Goal: Task Accomplishment & Management: Use online tool/utility

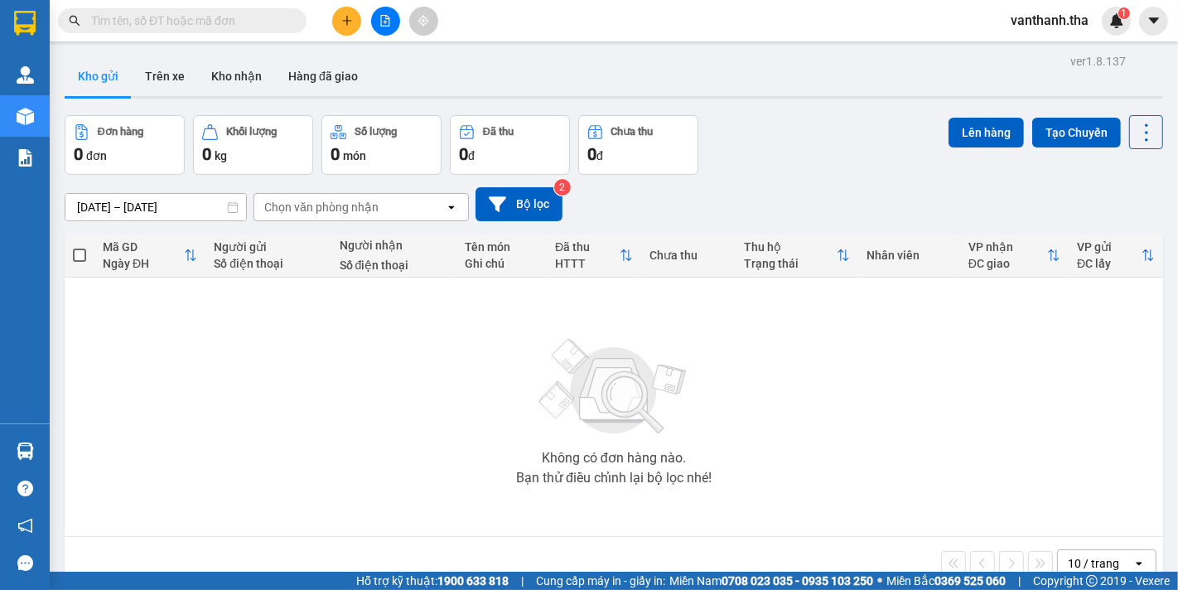
click at [349, 23] on icon "plus" at bounding box center [347, 21] width 12 height 12
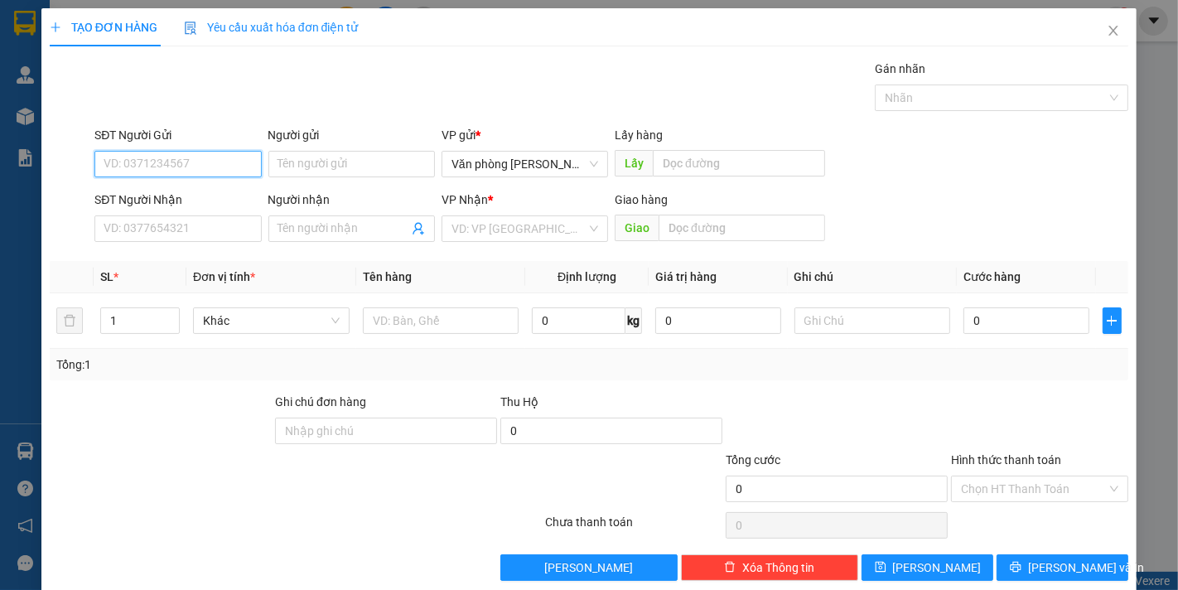
click at [120, 162] on input "SĐT Người Gửi" at bounding box center [177, 164] width 167 height 27
click at [159, 232] on input "SĐT Người Nhận" at bounding box center [177, 228] width 167 height 27
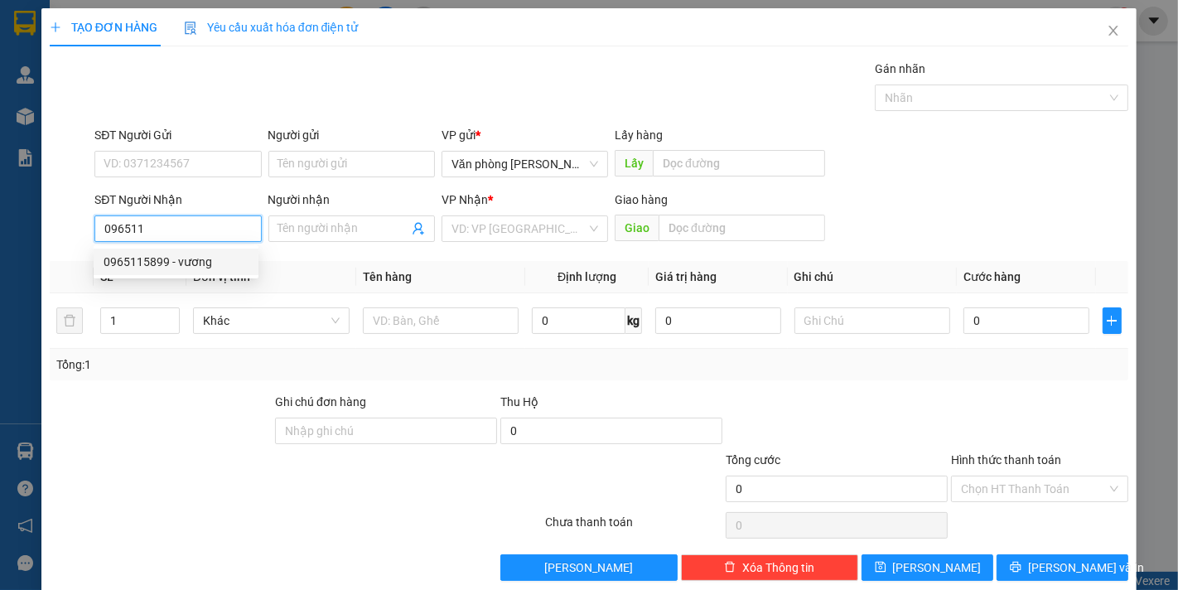
click at [152, 272] on div "0965115899 - vương" at bounding box center [176, 262] width 165 height 27
type input "0965115899"
type input "vương"
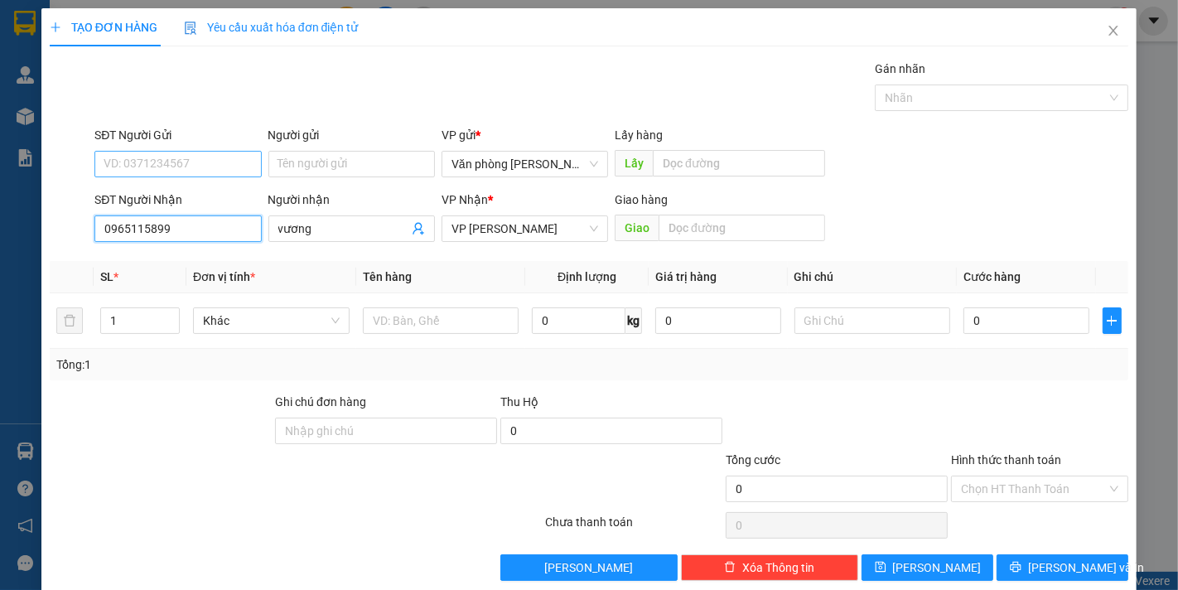
type input "0965115899"
click at [205, 163] on input "SĐT Người Gửi" at bounding box center [177, 164] width 167 height 27
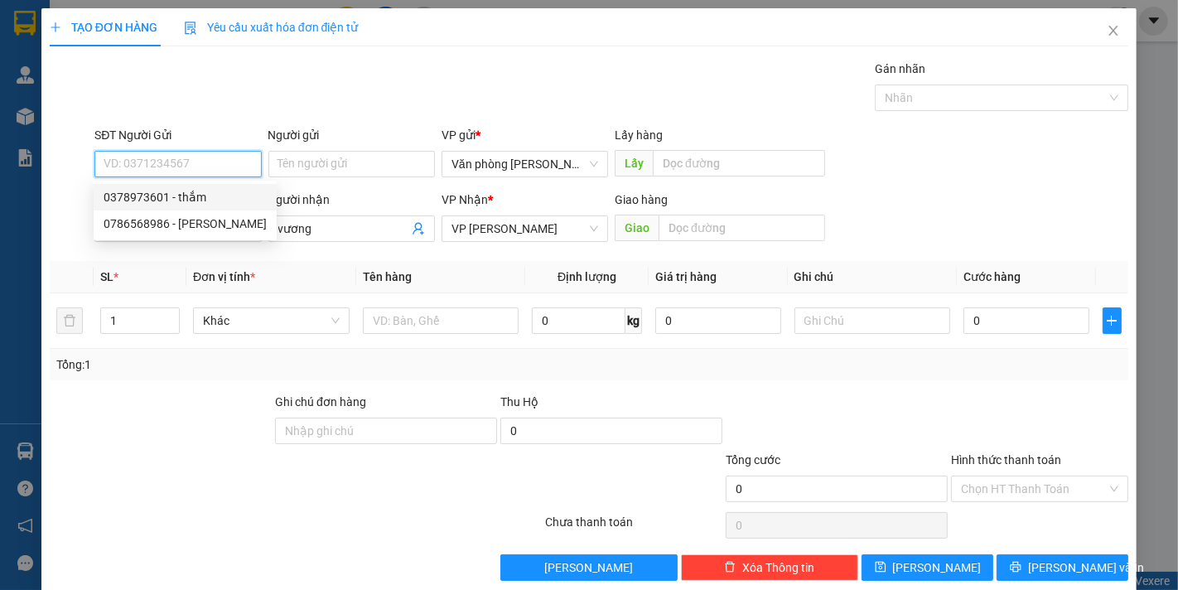
click at [186, 199] on div "0378973601 - thắm" at bounding box center [185, 197] width 163 height 18
type input "0378973601"
type input "thắm"
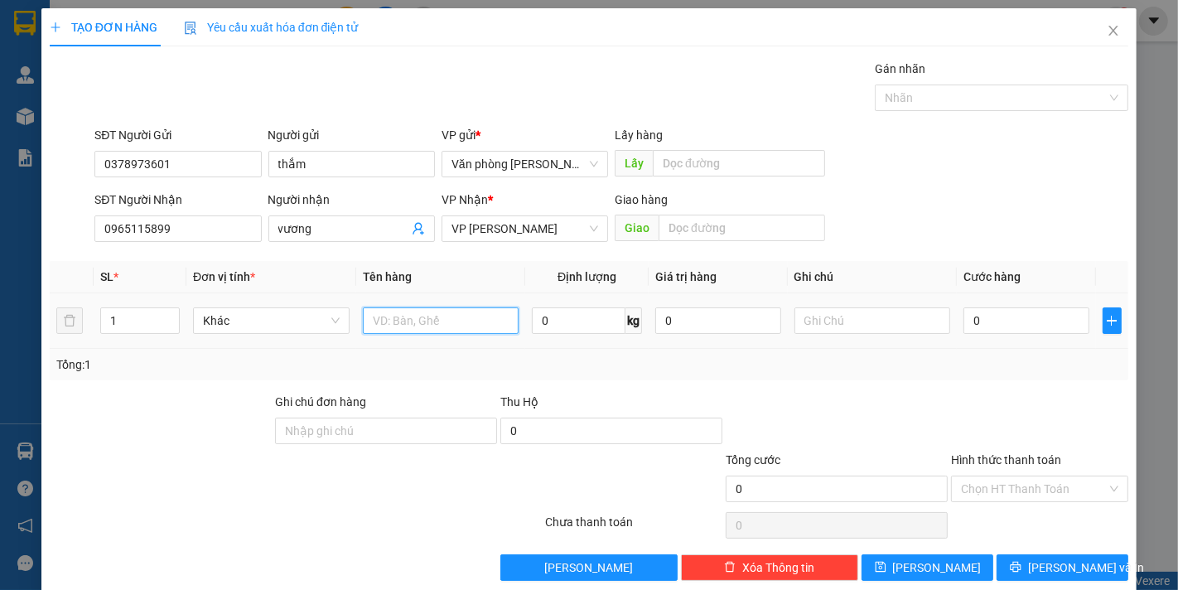
click at [404, 319] on input "text" at bounding box center [441, 320] width 157 height 27
type input "1 tập hồ sơ"
click at [999, 326] on input "0" at bounding box center [1026, 320] width 125 height 27
type input "003"
type input "3"
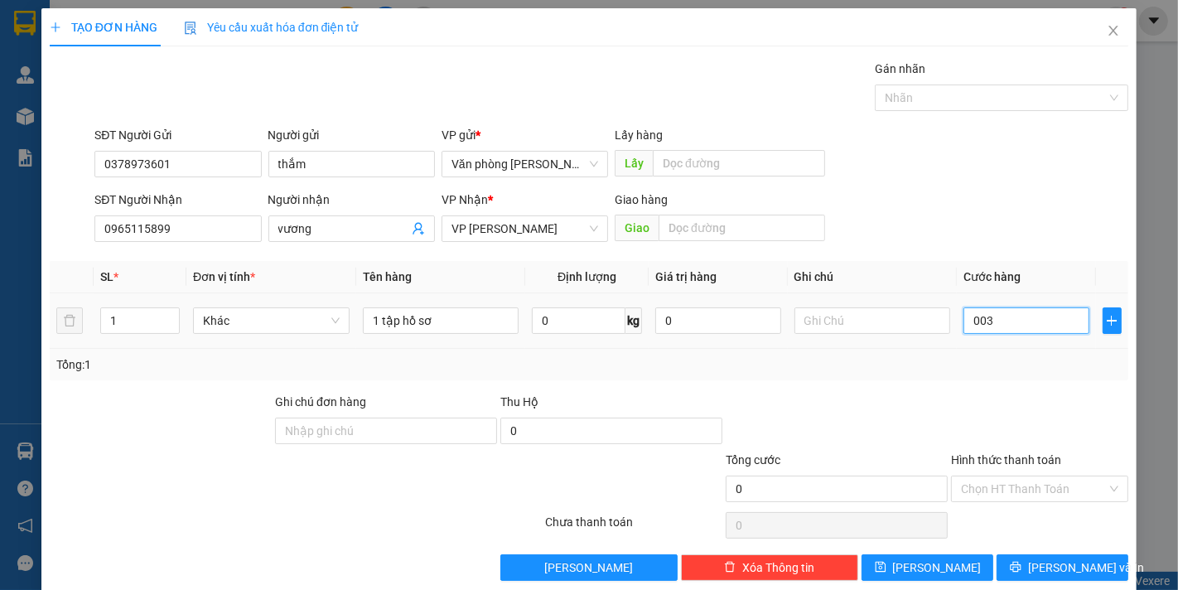
type input "3"
type input "0.030"
type input "30"
click at [999, 394] on div at bounding box center [1039, 422] width 181 height 58
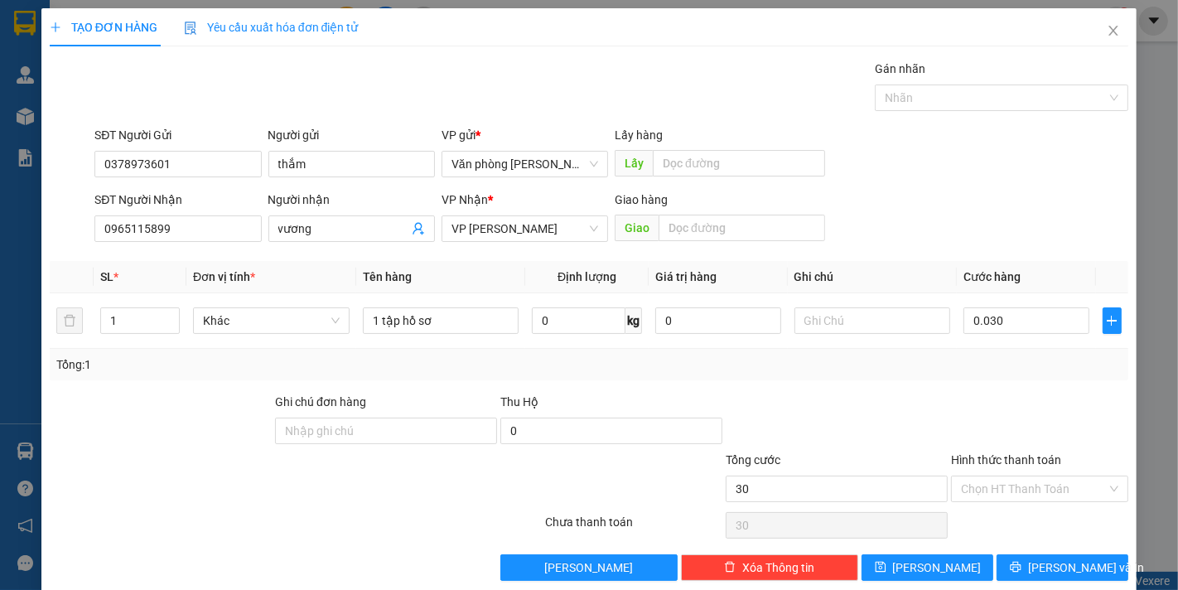
type input "30.000"
click at [1022, 567] on icon "printer" at bounding box center [1016, 567] width 12 height 12
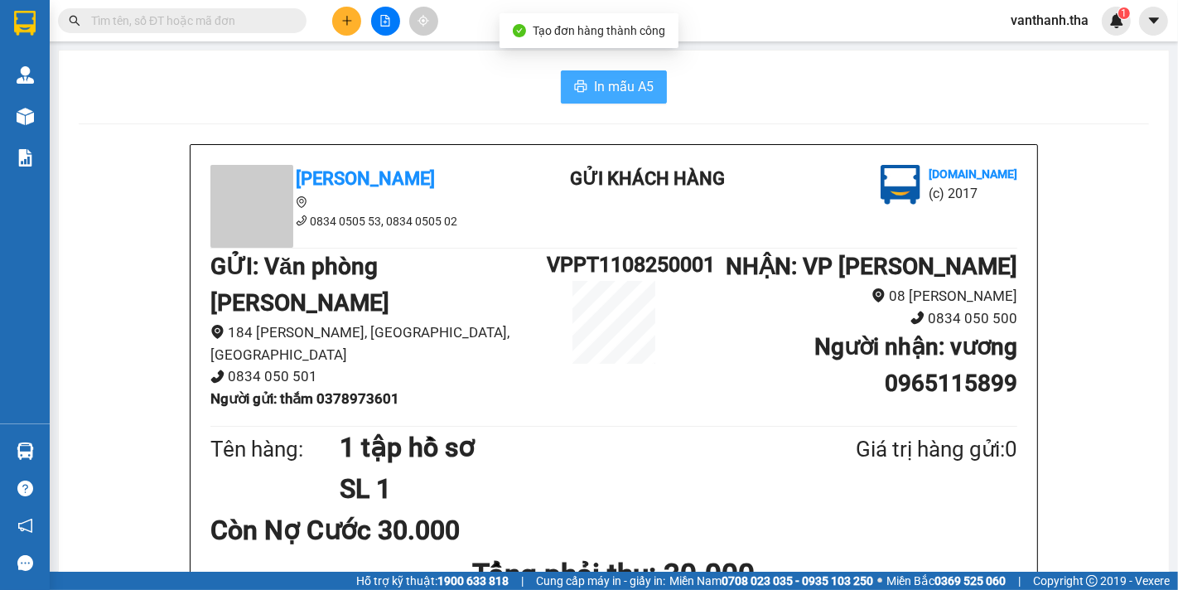
click at [597, 91] on span "In mẫu A5" at bounding box center [624, 86] width 60 height 21
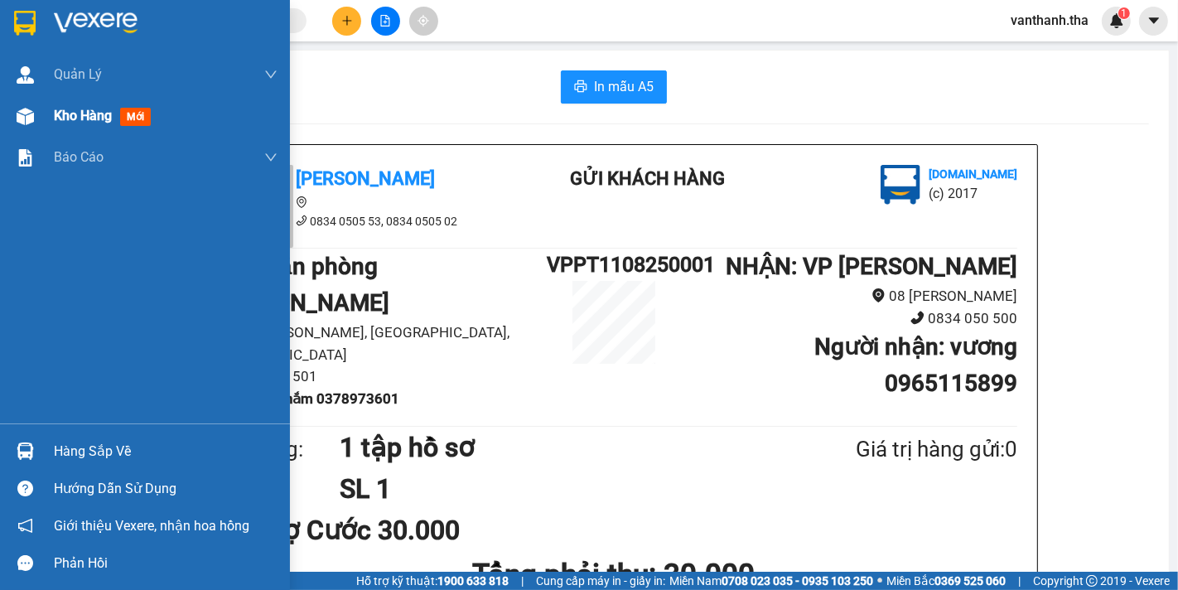
click at [70, 118] on span "Kho hàng" at bounding box center [83, 116] width 58 height 16
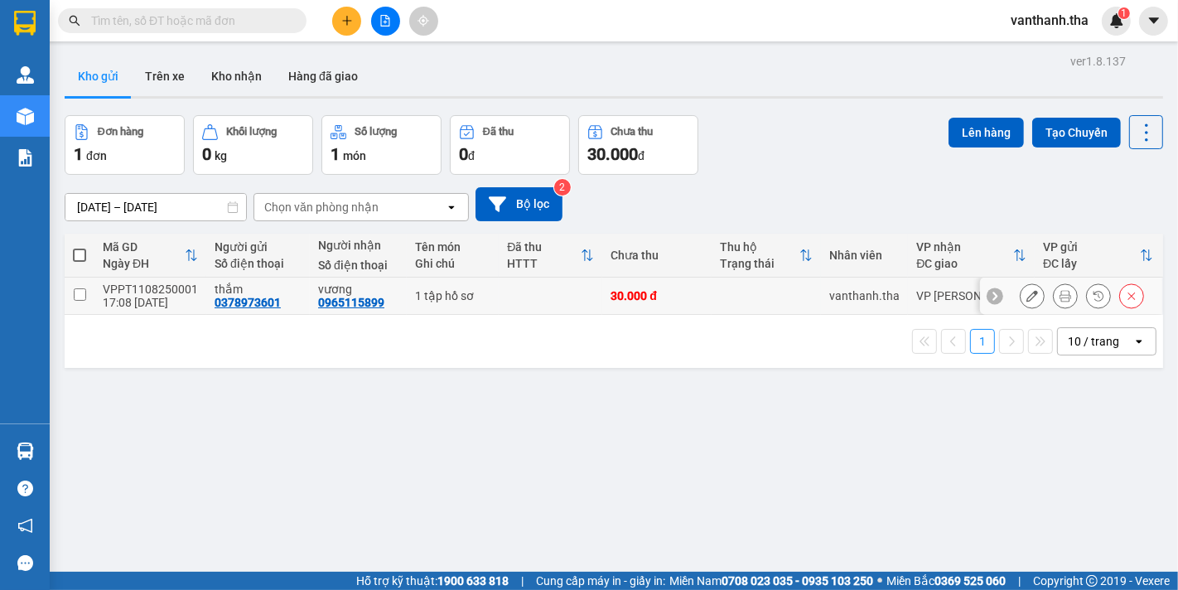
click at [76, 296] on input "checkbox" at bounding box center [80, 294] width 12 height 12
checkbox input "true"
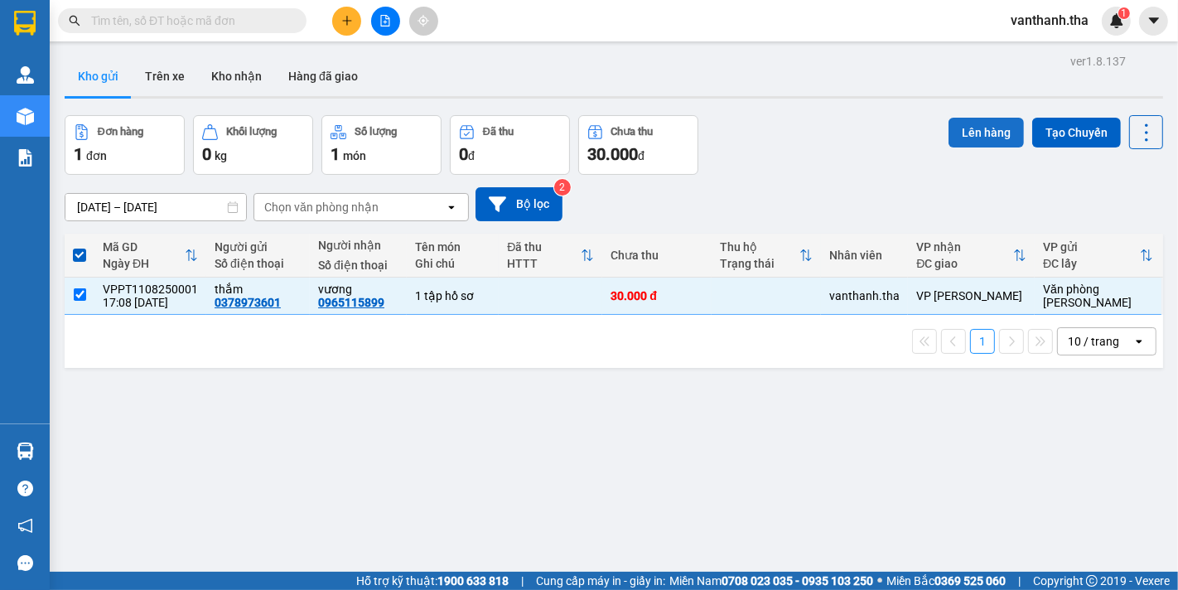
click at [968, 128] on button "Lên hàng" at bounding box center [986, 133] width 75 height 30
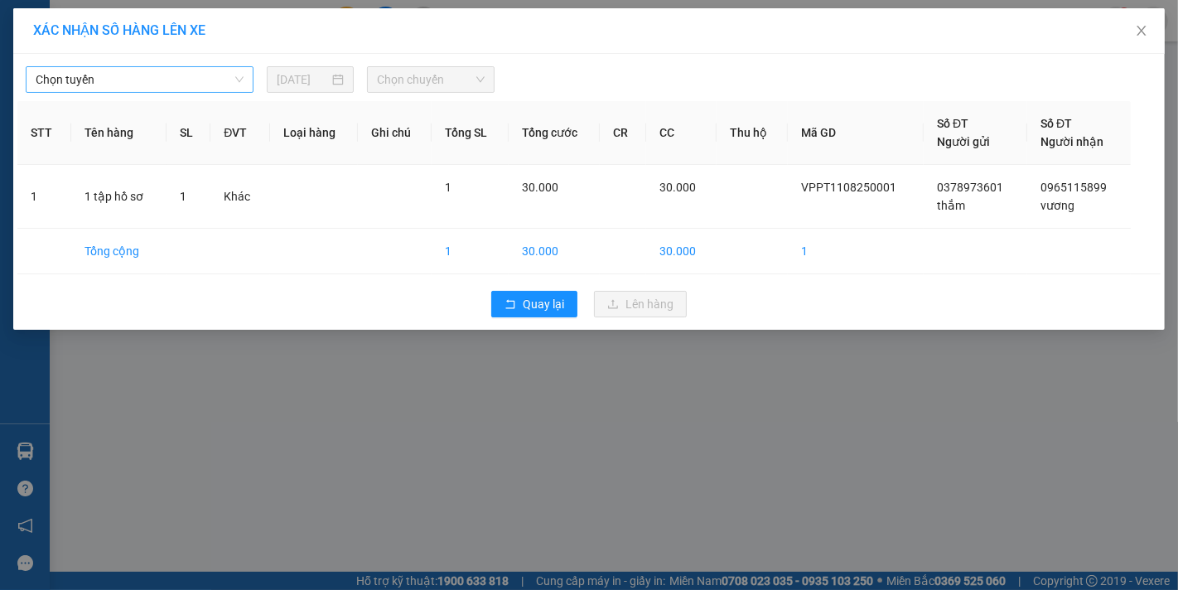
click at [70, 85] on span "Chọn tuyến" at bounding box center [140, 79] width 208 height 25
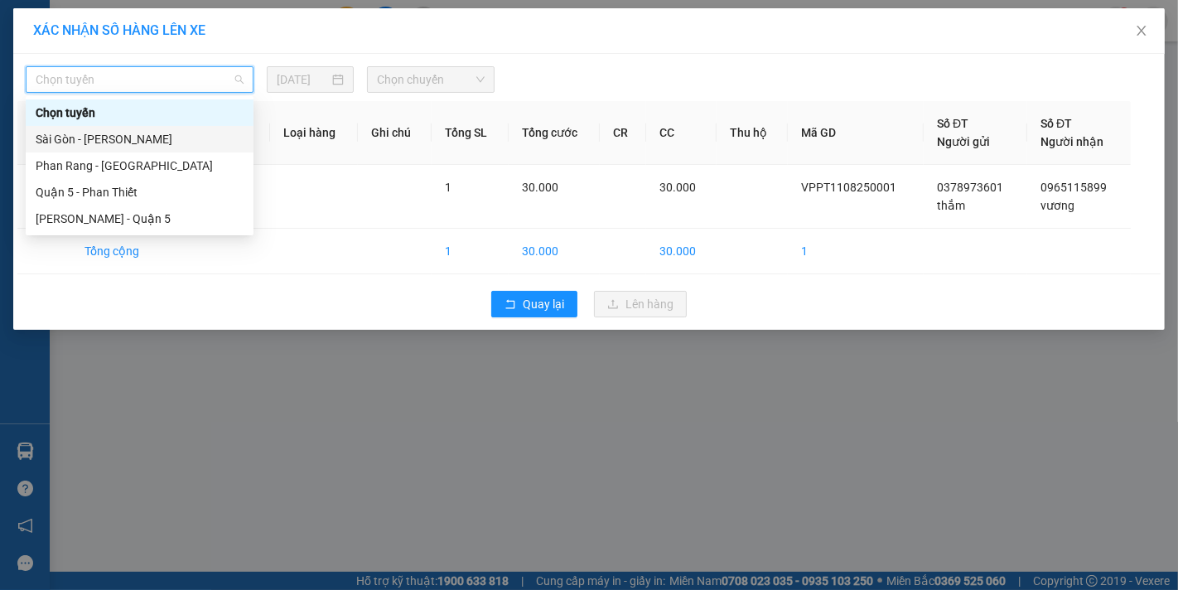
click at [97, 142] on div "Sài Gòn - [PERSON_NAME]" at bounding box center [140, 139] width 208 height 18
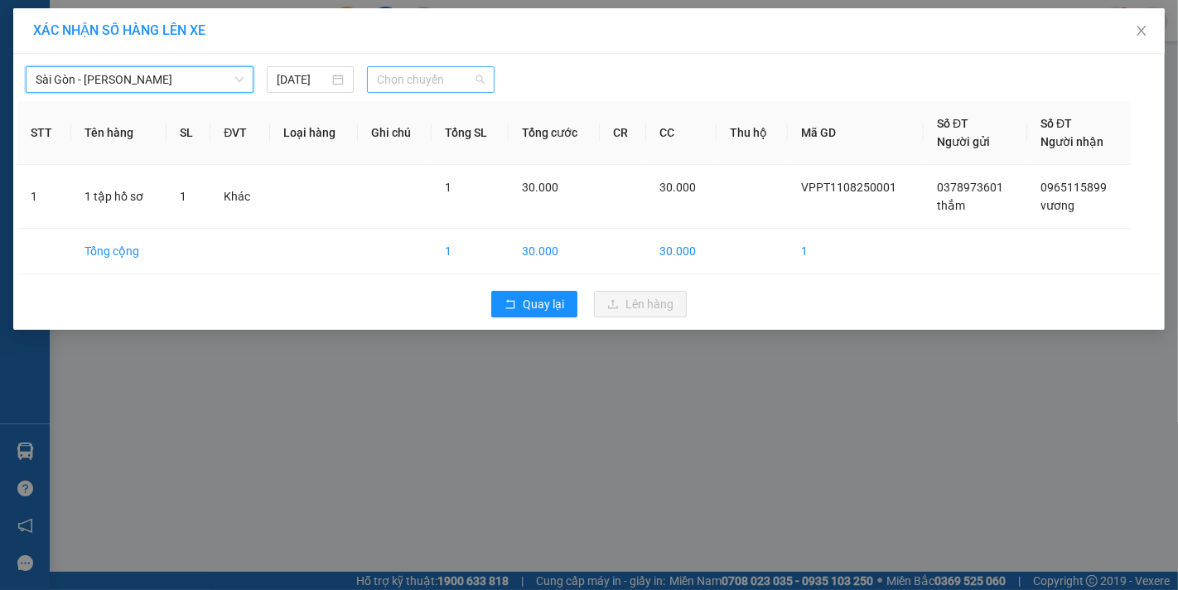
click at [408, 78] on span "Chọn chuyến" at bounding box center [431, 79] width 108 height 25
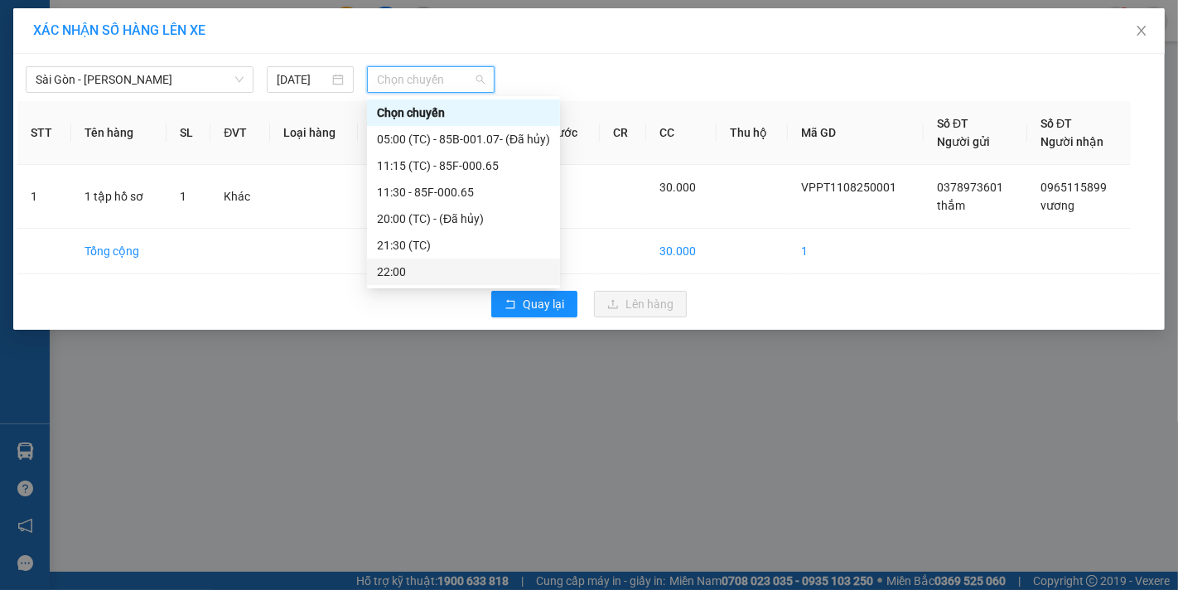
click at [449, 268] on div "22:00" at bounding box center [463, 272] width 173 height 18
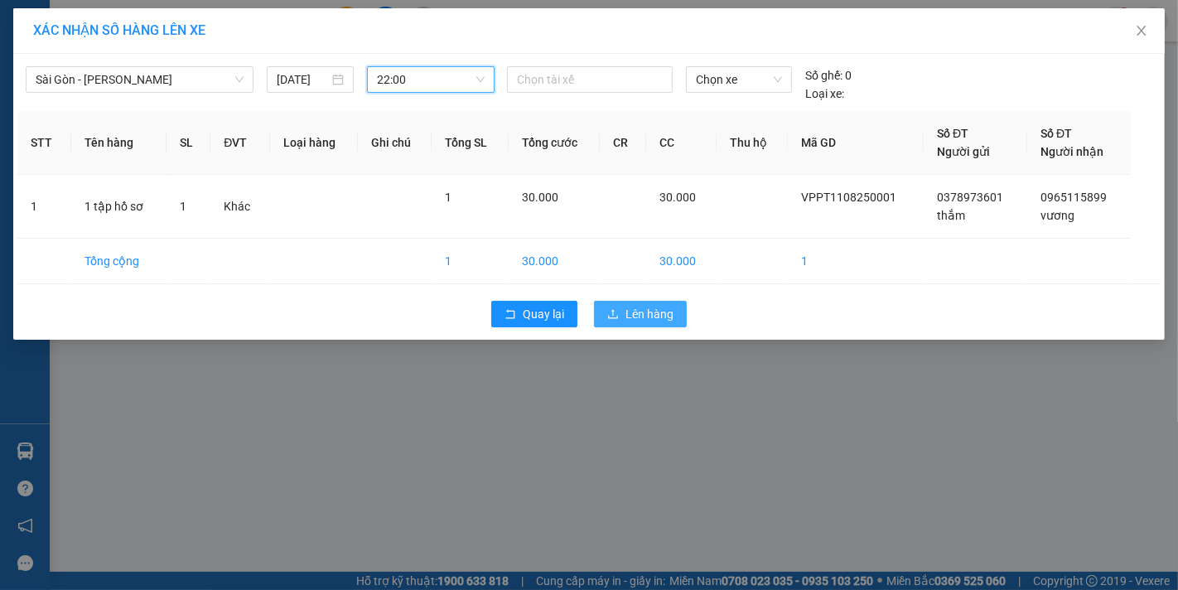
click at [664, 320] on span "Lên hàng" at bounding box center [650, 314] width 48 height 18
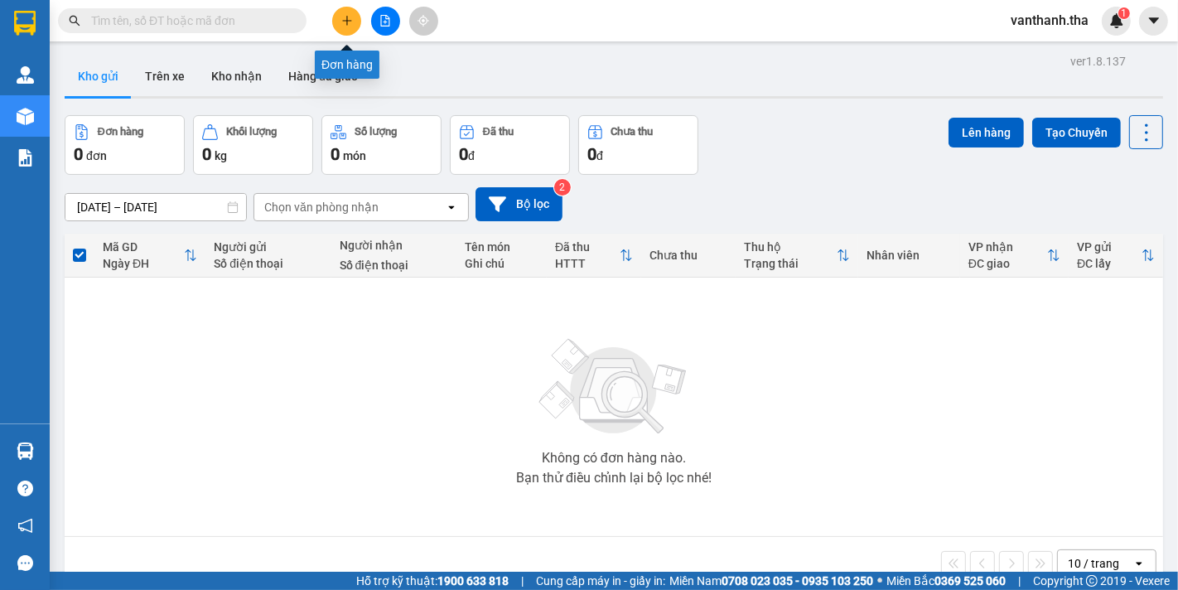
click at [349, 25] on icon "plus" at bounding box center [347, 21] width 12 height 12
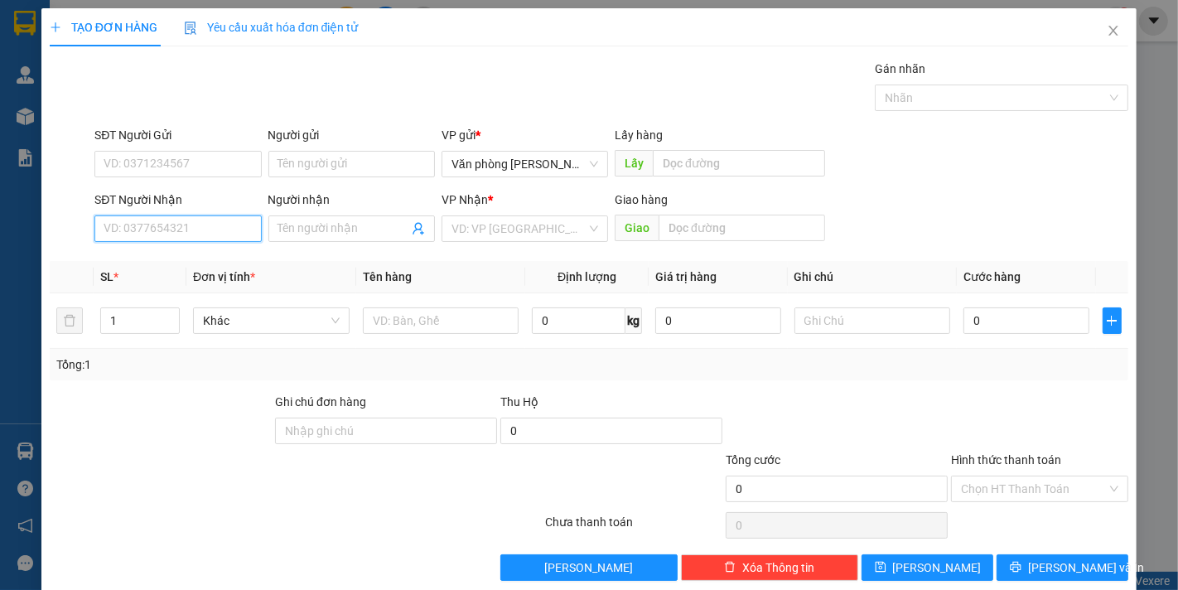
click at [189, 230] on input "SĐT Người Nhận" at bounding box center [177, 228] width 167 height 27
click at [196, 257] on div "0938092470 - [PERSON_NAME]" at bounding box center [185, 262] width 163 height 18
type input "0938092470"
type input "[PERSON_NAME]"
type input "0938092470"
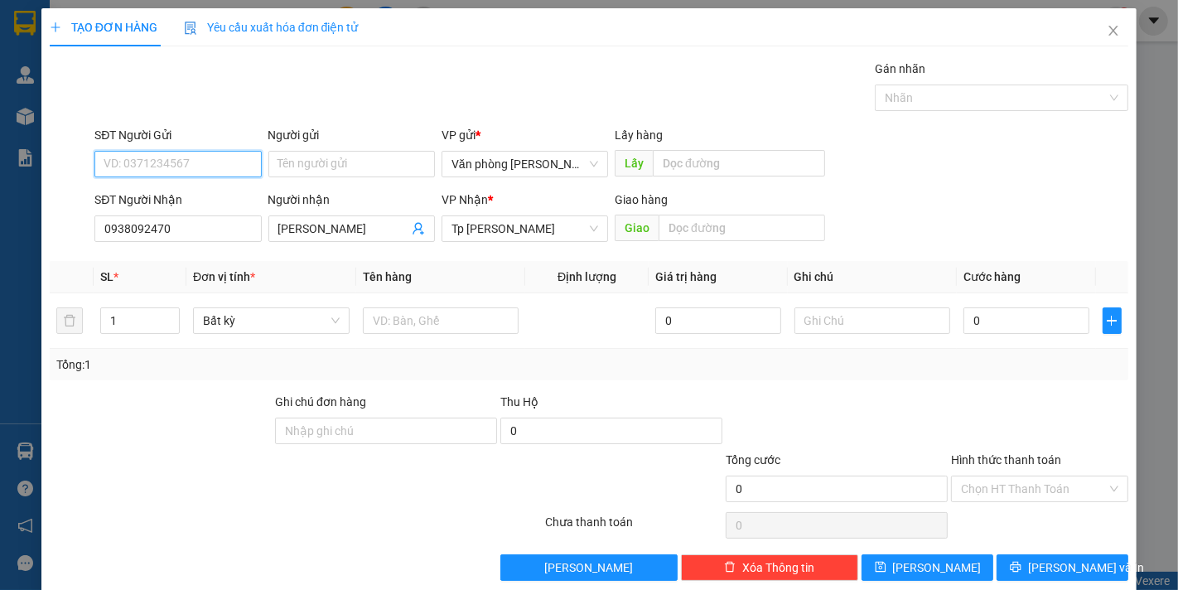
click at [174, 166] on input "SĐT Người Gửi" at bounding box center [177, 164] width 167 height 27
click at [179, 202] on div "0366535214 - [PERSON_NAME]" at bounding box center [185, 197] width 163 height 18
type input "0366535214"
type input "[PERSON_NAME]"
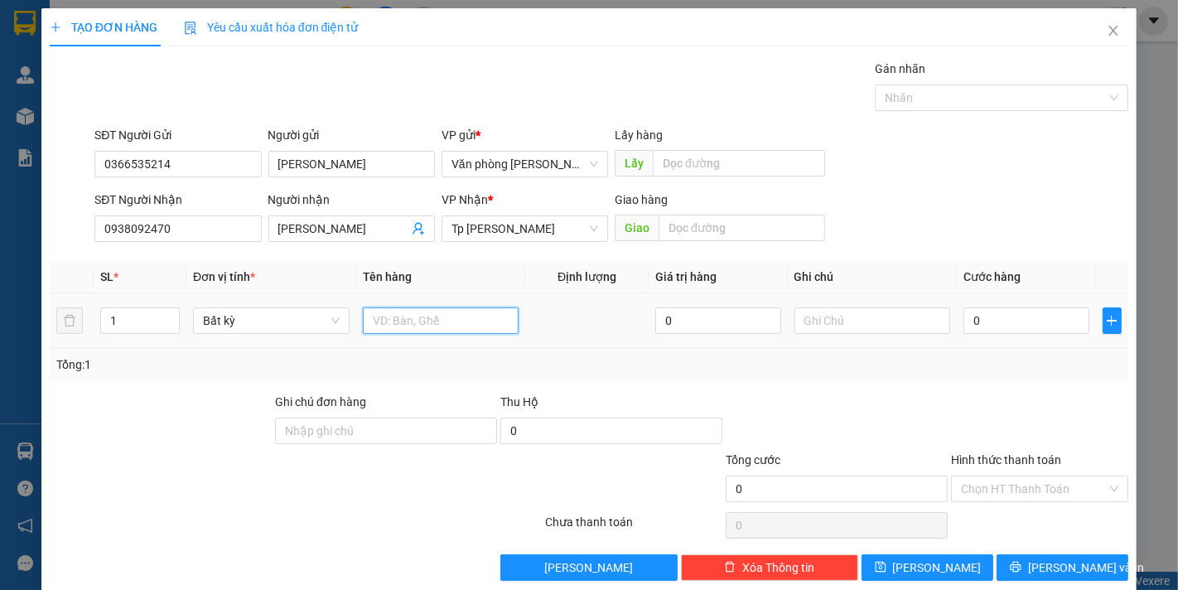
click at [406, 318] on input "text" at bounding box center [441, 320] width 157 height 27
type input "1 bị nilong màu xanh_VTYT"
click at [979, 323] on input "0" at bounding box center [1026, 320] width 125 height 27
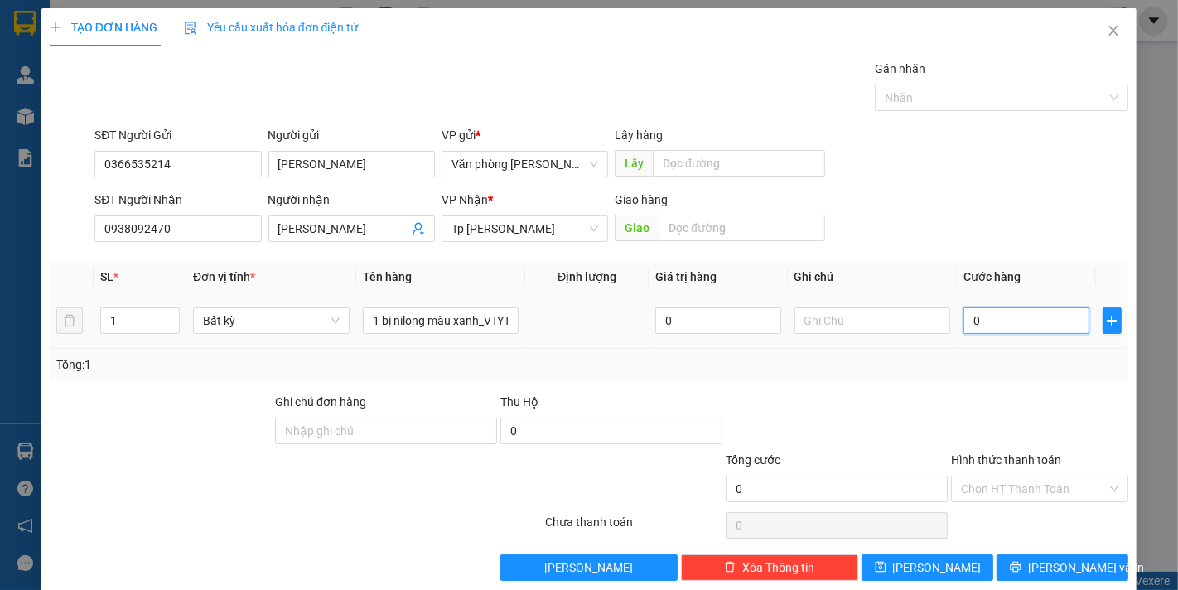
type input "005"
type input "5"
type input "0.050"
type input "50"
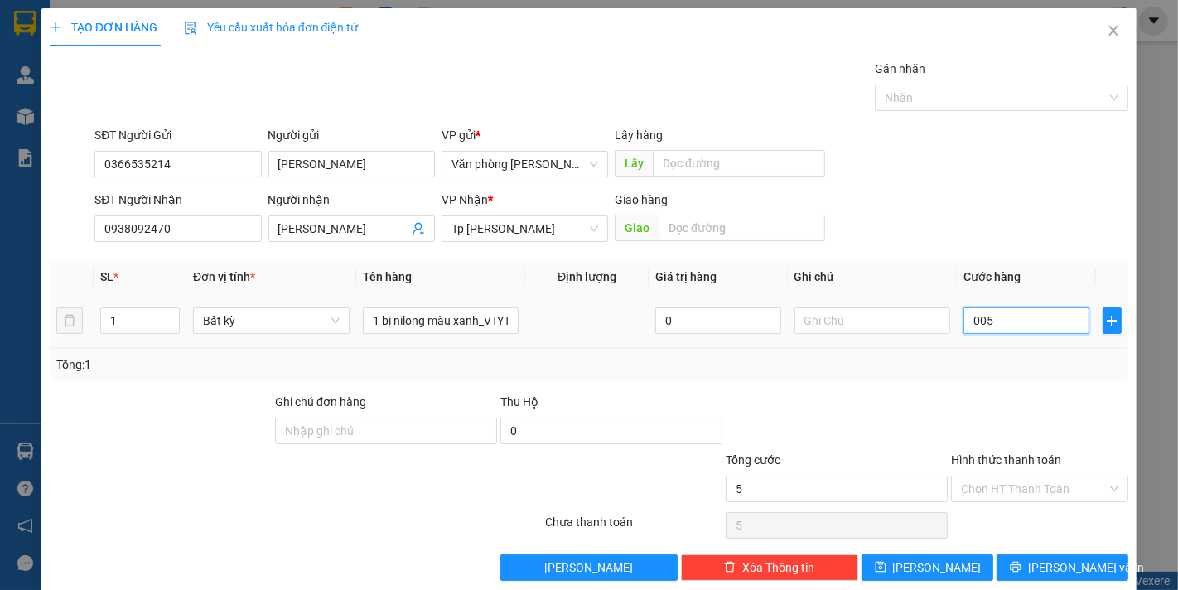
type input "50"
click at [924, 399] on div at bounding box center [836, 422] width 225 height 58
type input "50.000"
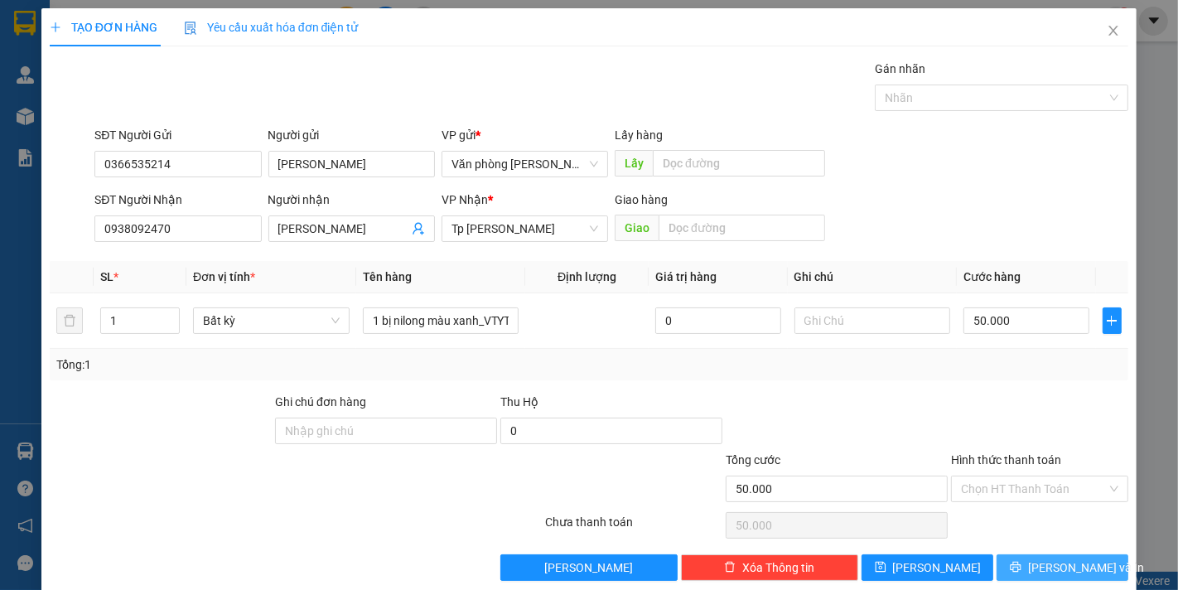
click at [1022, 564] on icon "printer" at bounding box center [1016, 567] width 12 height 12
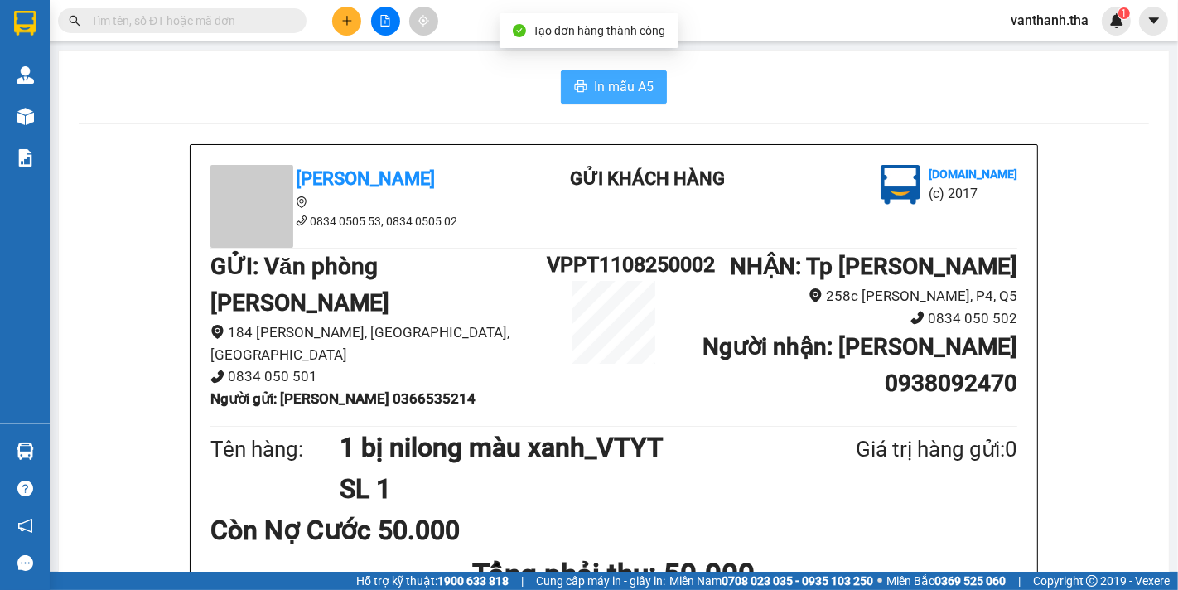
click at [595, 84] on span "In mẫu A5" at bounding box center [624, 86] width 60 height 21
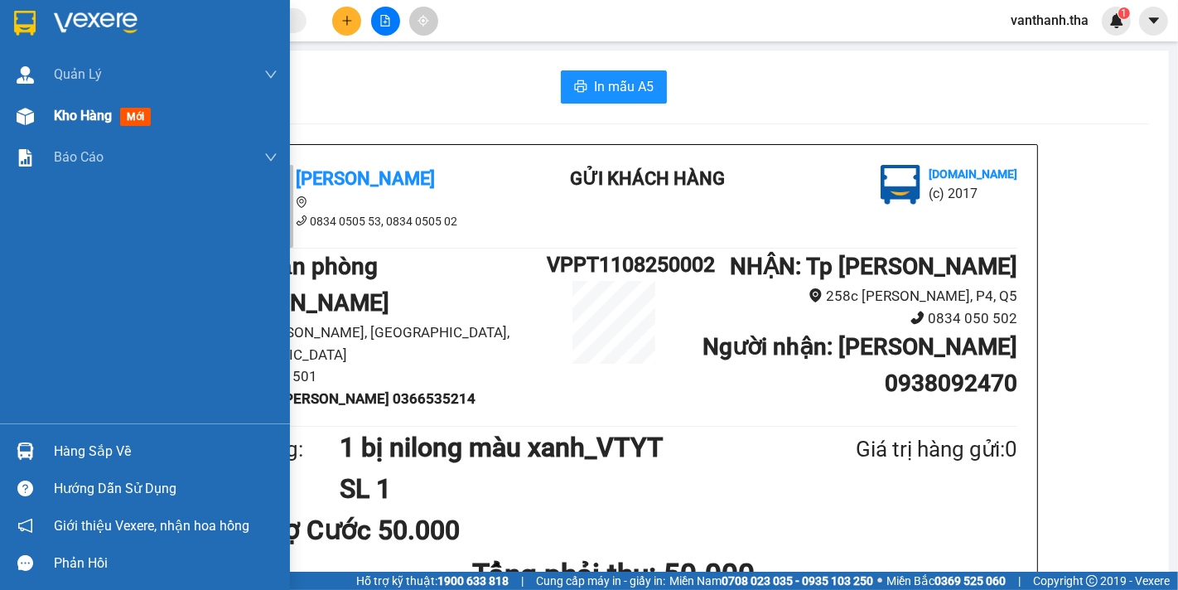
click at [73, 117] on span "Kho hàng" at bounding box center [83, 116] width 58 height 16
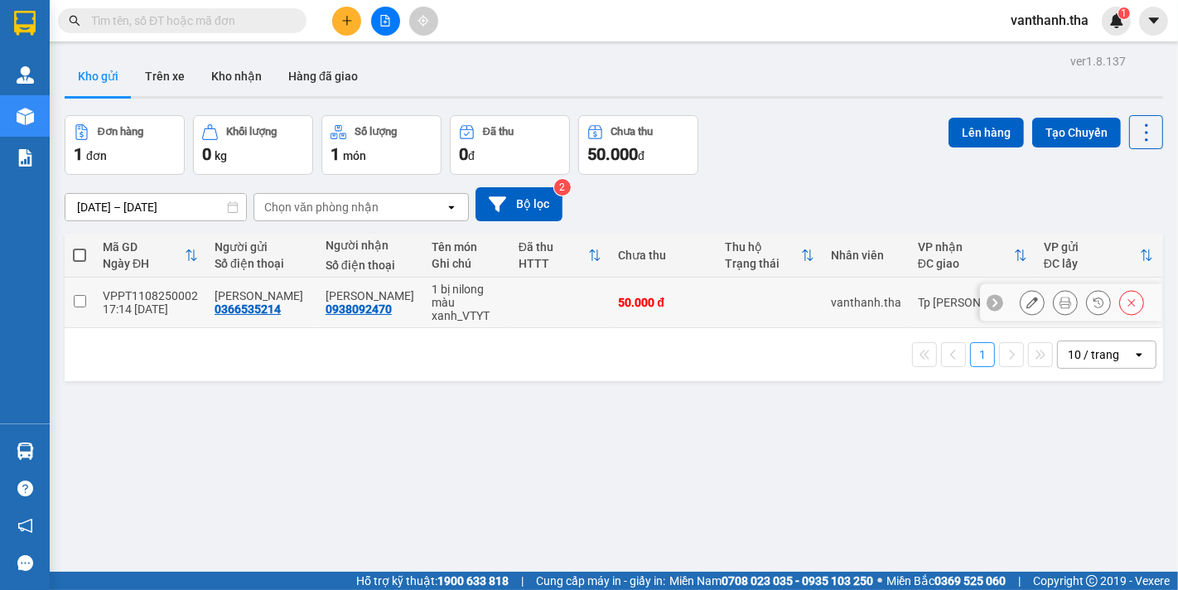
click at [85, 297] on input "checkbox" at bounding box center [80, 301] width 12 height 12
checkbox input "true"
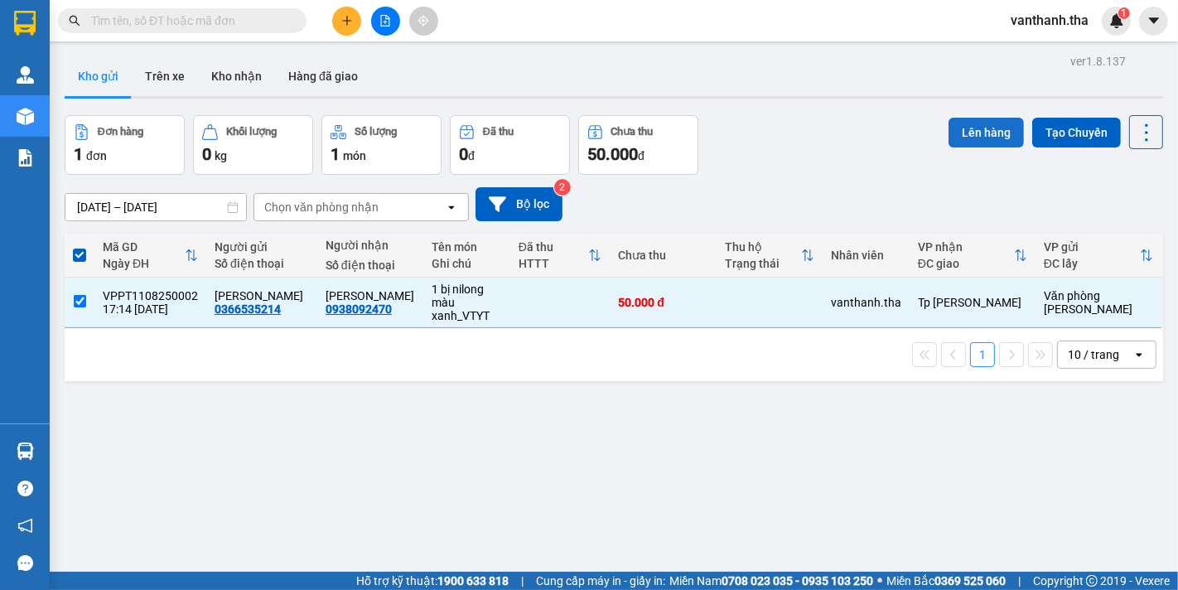
click at [953, 133] on button "Lên hàng" at bounding box center [986, 133] width 75 height 30
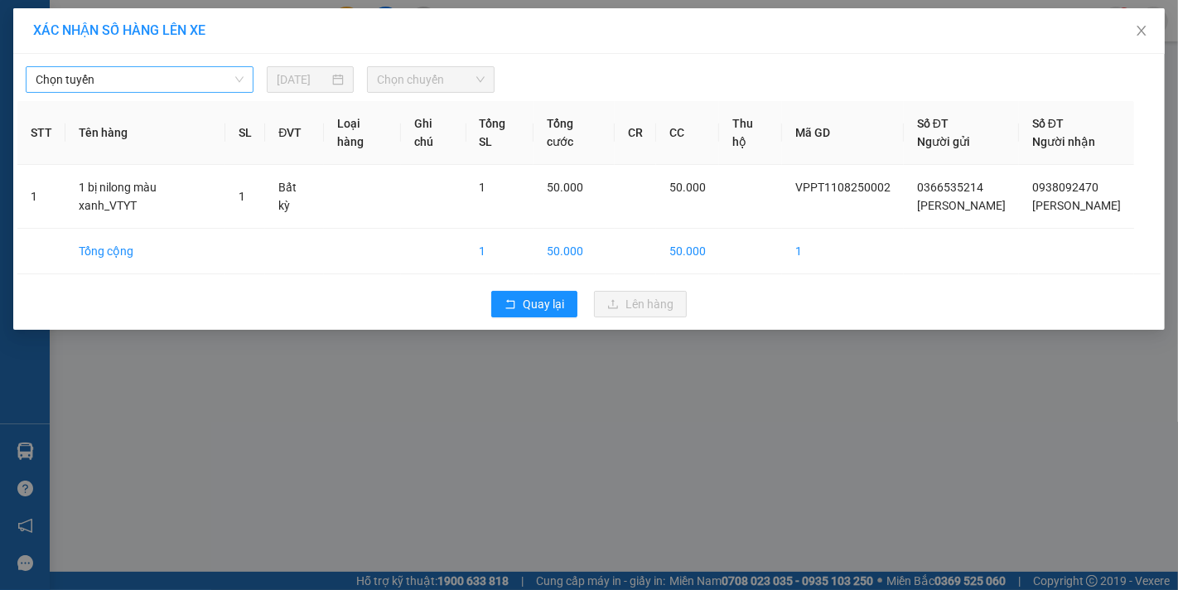
click at [152, 80] on span "Chọn tuyến" at bounding box center [140, 79] width 208 height 25
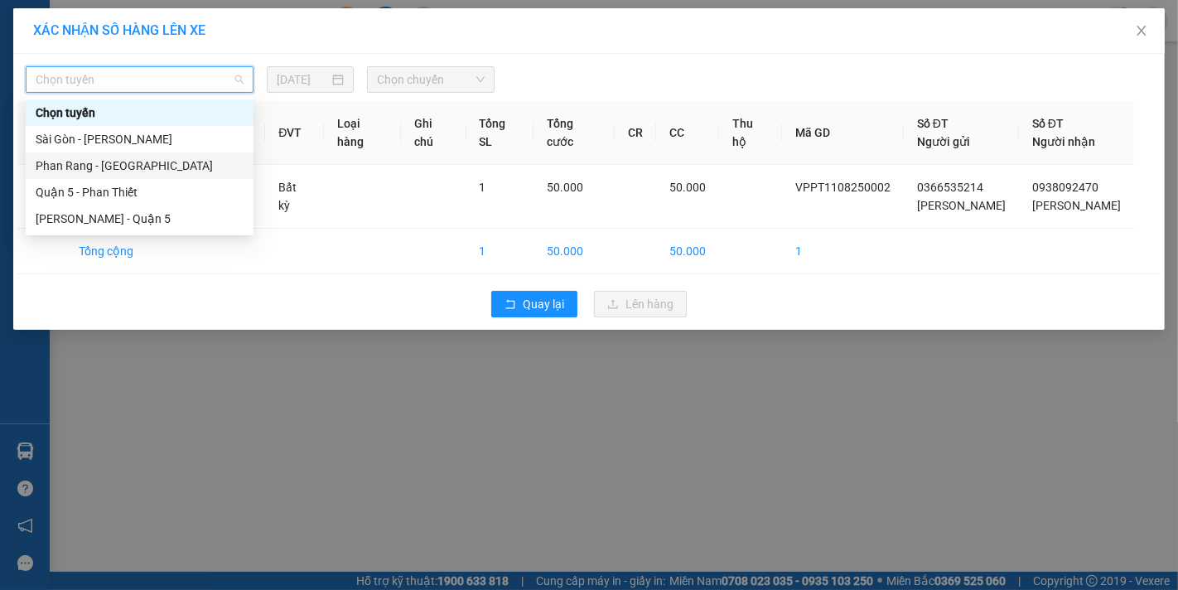
click at [109, 164] on div "Phan Rang - [GEOGRAPHIC_DATA]" at bounding box center [140, 166] width 208 height 18
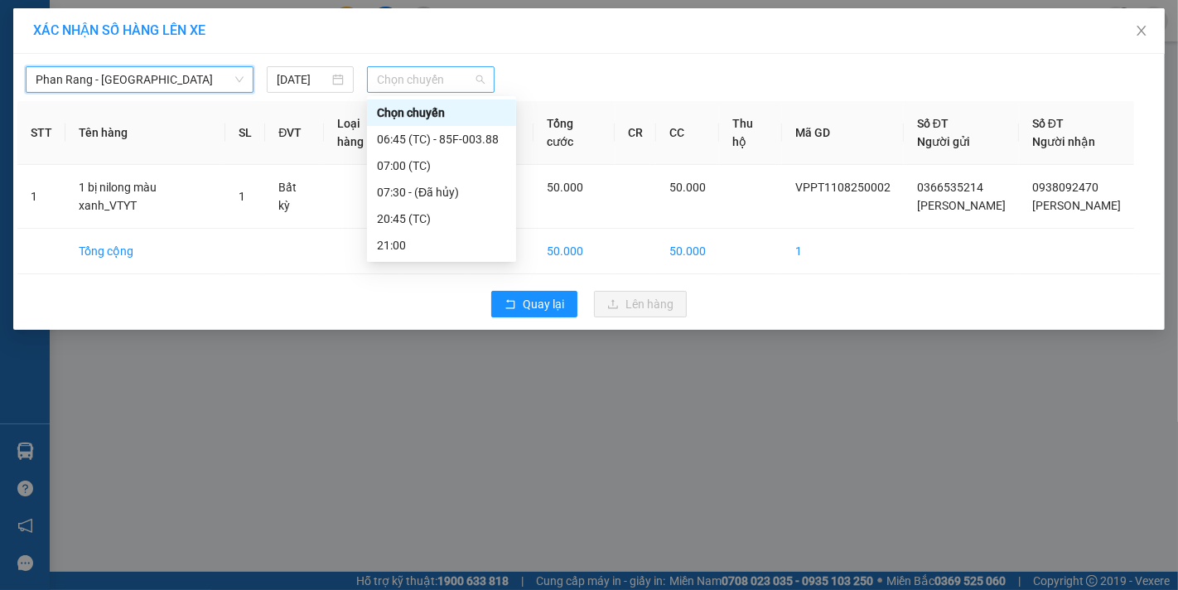
click at [417, 75] on span "Chọn chuyến" at bounding box center [431, 79] width 108 height 25
click at [409, 241] on div "21:00" at bounding box center [441, 245] width 129 height 18
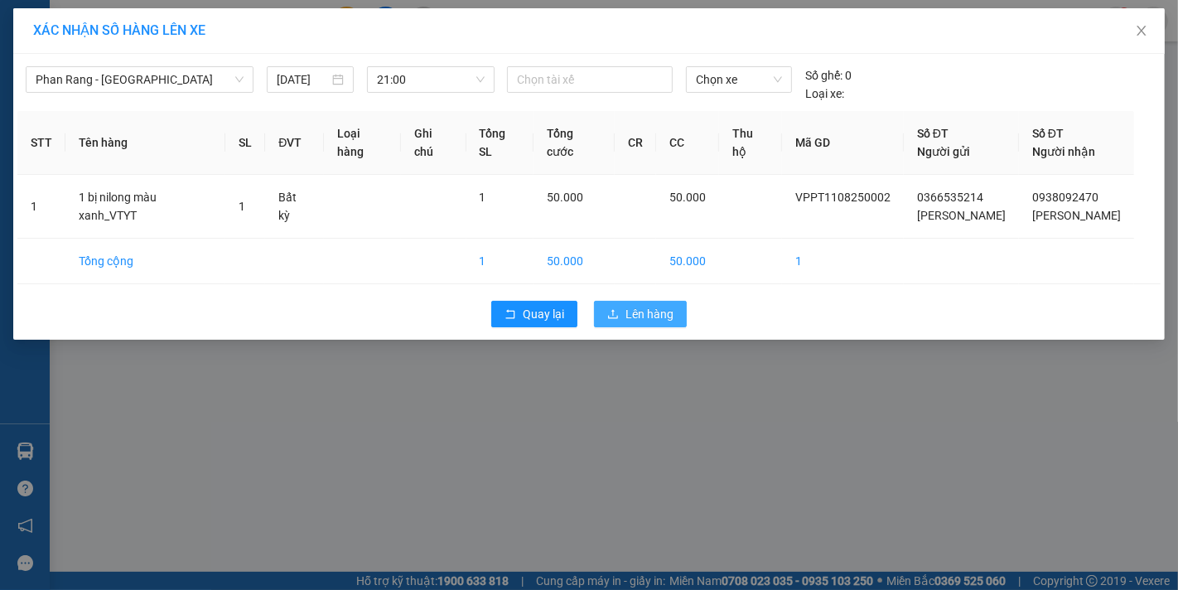
click at [651, 321] on span "Lên hàng" at bounding box center [650, 314] width 48 height 18
